Goal: Book appointment/travel/reservation

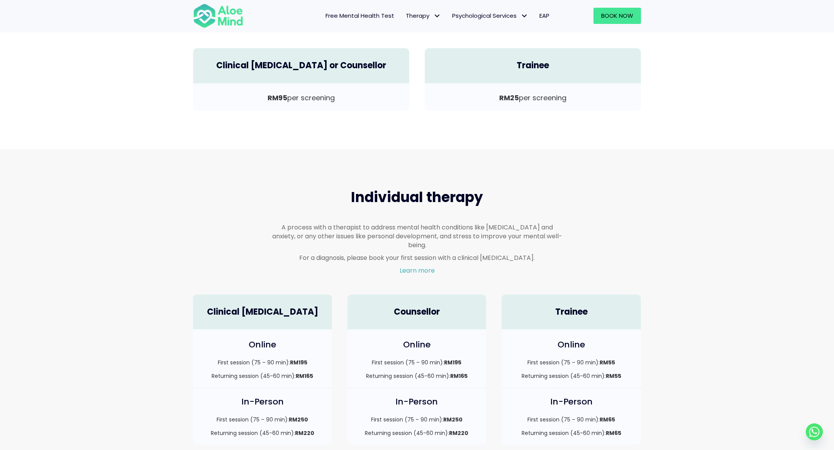
scroll to position [482, 0]
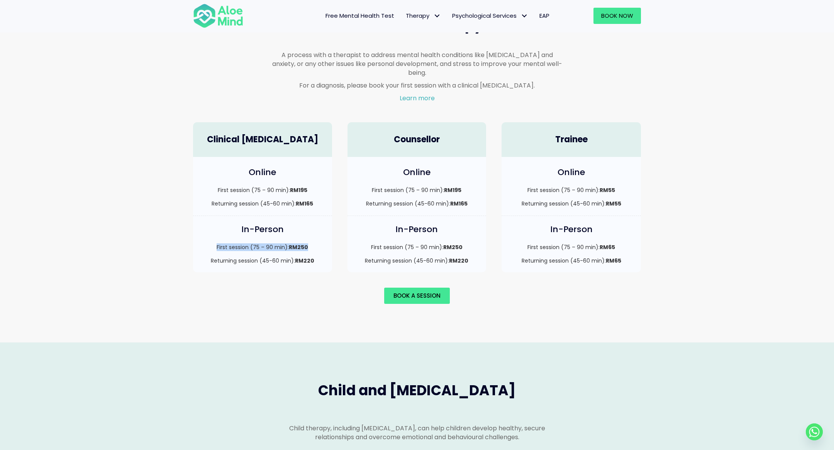
drag, startPoint x: 214, startPoint y: 239, endPoint x: 308, endPoint y: 239, distance: 94.6
click at [308, 244] on p "First session (75 – 90 min): RM250" at bounding box center [263, 248] width 124 height 8
click at [227, 256] on div "In-Person First session (75 – 90 min): RM250 Returning session (45-60 min): RM2…" at bounding box center [262, 244] width 139 height 56
click at [234, 244] on p "First session (75 – 90 min): RM250" at bounding box center [263, 248] width 124 height 8
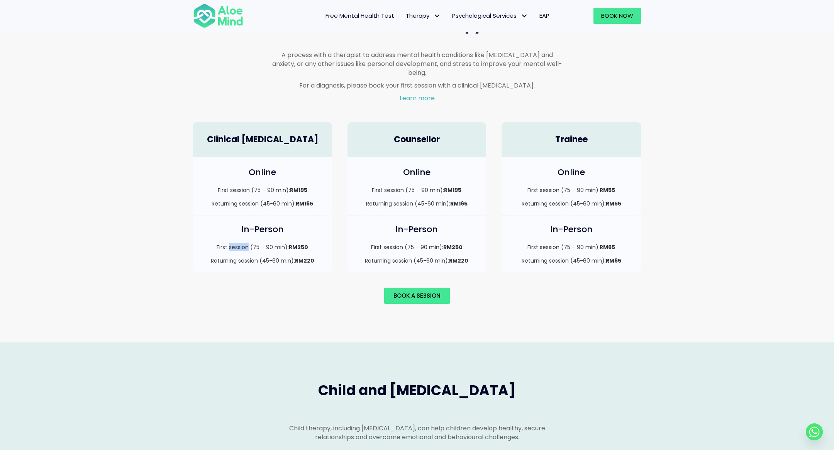
click at [234, 244] on p "First session (75 – 90 min): RM250" at bounding box center [263, 248] width 124 height 8
click at [236, 186] on div "First session (75 – 90 min): RM195 Returning session (45-60 min): RM165" at bounding box center [263, 197] width 124 height 22
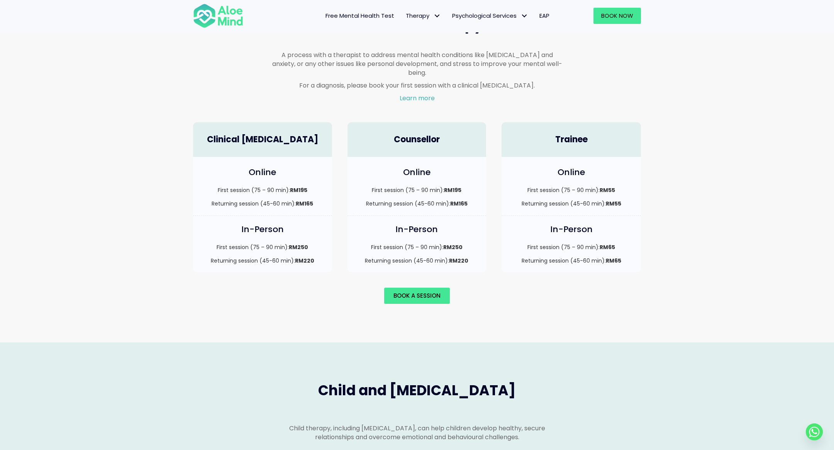
click at [235, 186] on p "First session (75 – 90 min): RM195" at bounding box center [263, 190] width 124 height 8
